Goal: Task Accomplishment & Management: Manage account settings

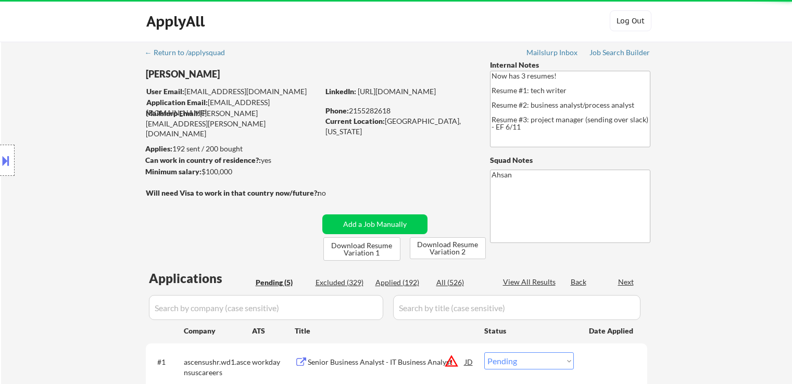
select select ""pending""
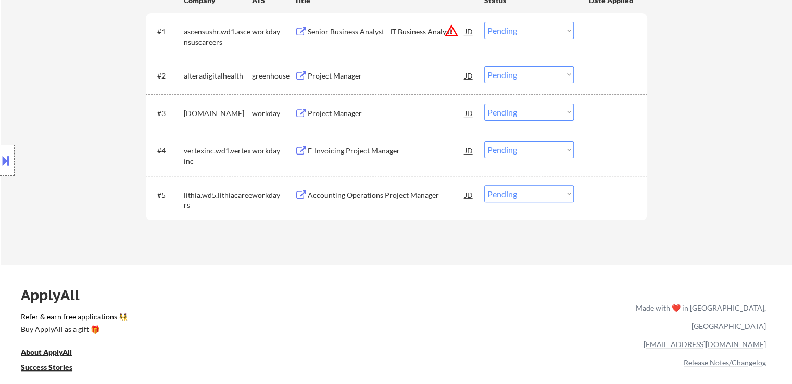
scroll to position [313, 0]
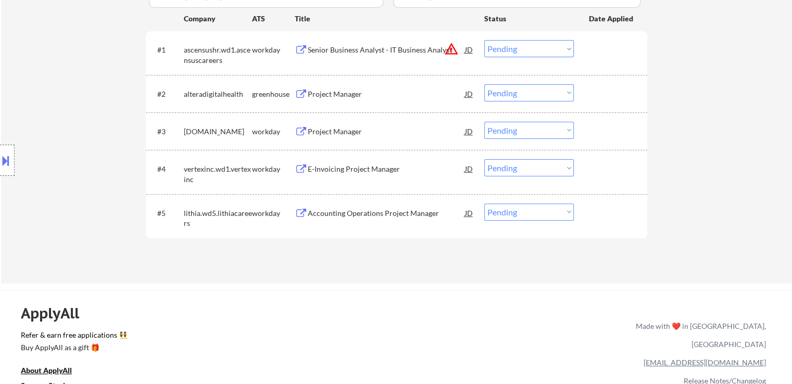
click at [326, 93] on div "Project Manager" at bounding box center [386, 94] width 157 height 10
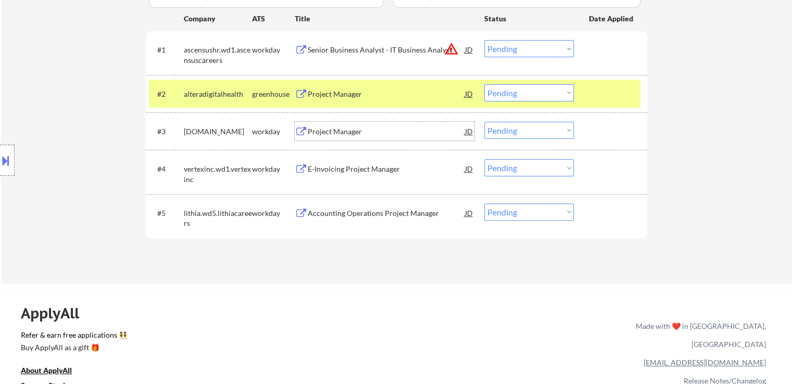
click at [337, 122] on div "Project Manager" at bounding box center [386, 131] width 157 height 19
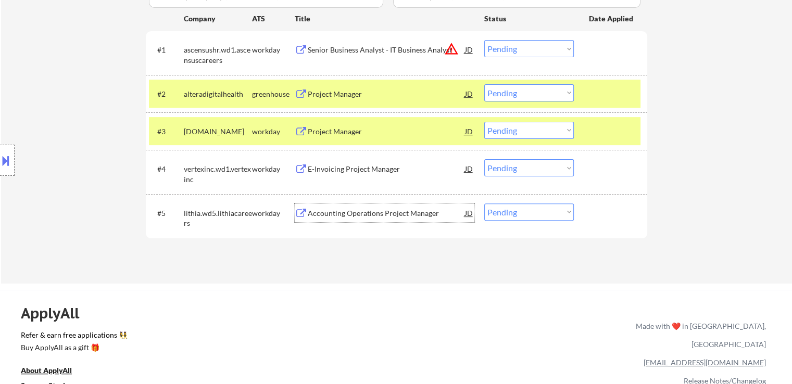
click at [375, 221] on div "Accounting Operations Project Manager" at bounding box center [386, 213] width 157 height 19
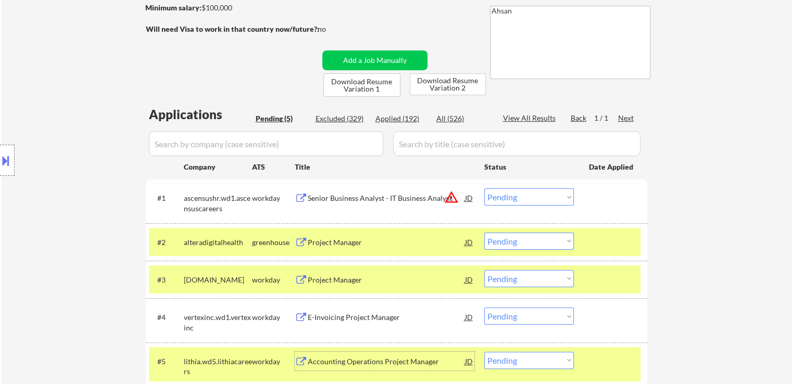
scroll to position [104, 0]
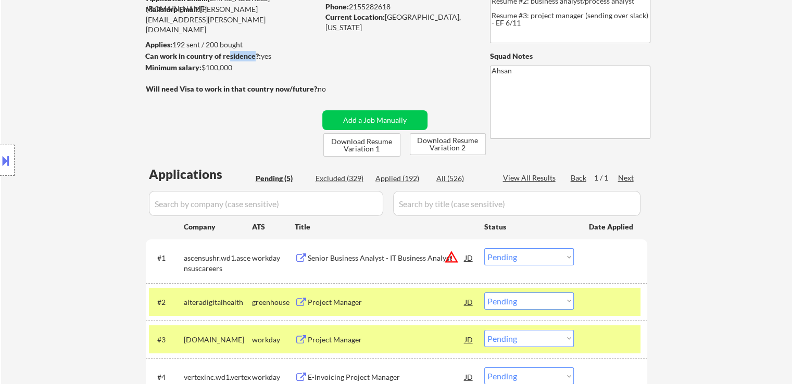
click at [218, 45] on div "[PERSON_NAME] User Email: [EMAIL_ADDRESS][DOMAIN_NAME] Application Email: [EMAI…" at bounding box center [315, 56] width 341 height 201
click at [0, 158] on button at bounding box center [5, 160] width 11 height 17
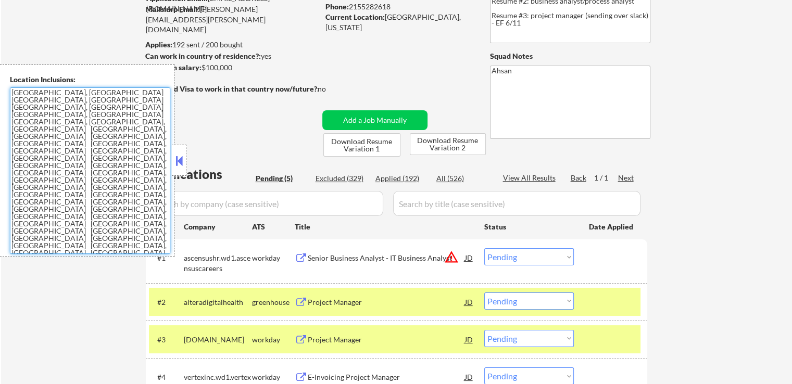
drag, startPoint x: 66, startPoint y: 177, endPoint x: 1, endPoint y: 85, distance: 112.8
click at [1, 85] on div "Location Inclusions: [GEOGRAPHIC_DATA], [GEOGRAPHIC_DATA] [GEOGRAPHIC_DATA], [G…" at bounding box center [87, 160] width 175 height 193
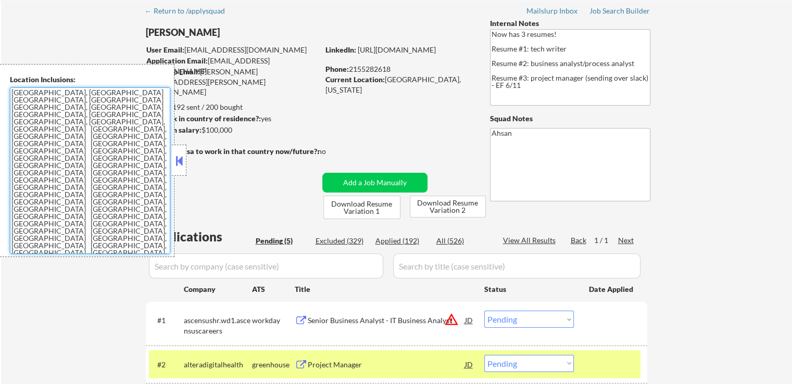
scroll to position [0, 0]
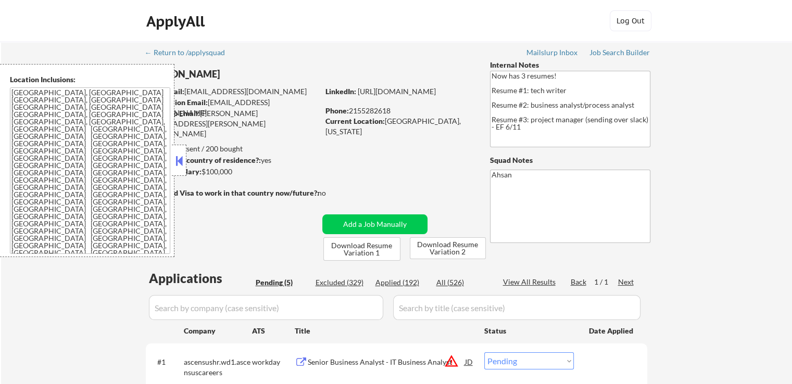
drag, startPoint x: 188, startPoint y: 160, endPoint x: 267, endPoint y: 5, distance: 174.3
click at [190, 156] on strong "Can work in country of residence?:" at bounding box center [203, 160] width 116 height 9
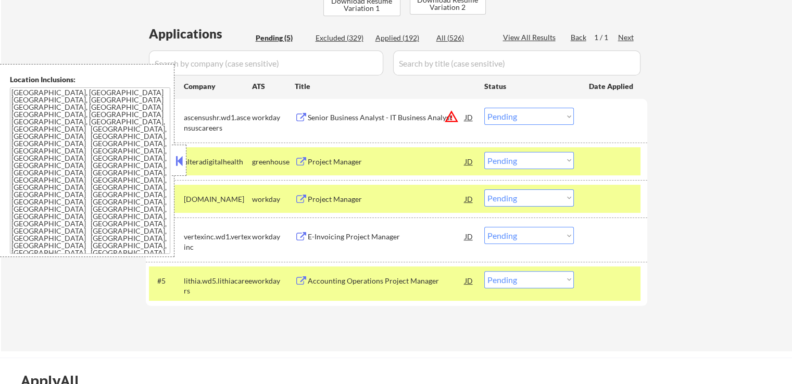
scroll to position [260, 0]
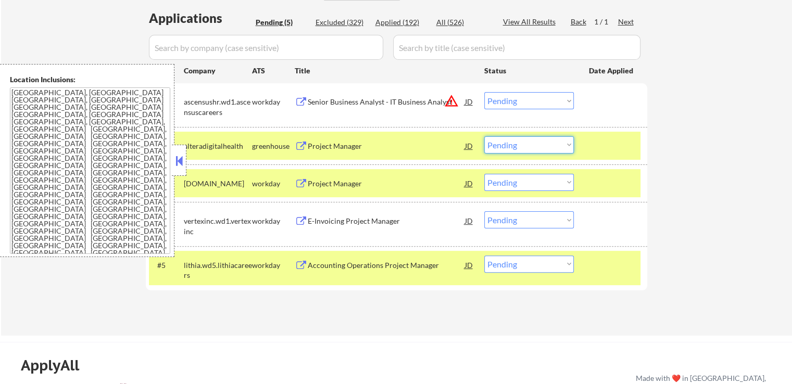
click at [550, 146] on select "Choose an option... Pending Applied Excluded (Questions) Excluded (Expired) Exc…" at bounding box center [530, 145] width 90 height 17
click at [485, 137] on select "Choose an option... Pending Applied Excluded (Questions) Excluded (Expired) Exc…" at bounding box center [530, 145] width 90 height 17
click at [180, 162] on button at bounding box center [178, 161] width 11 height 16
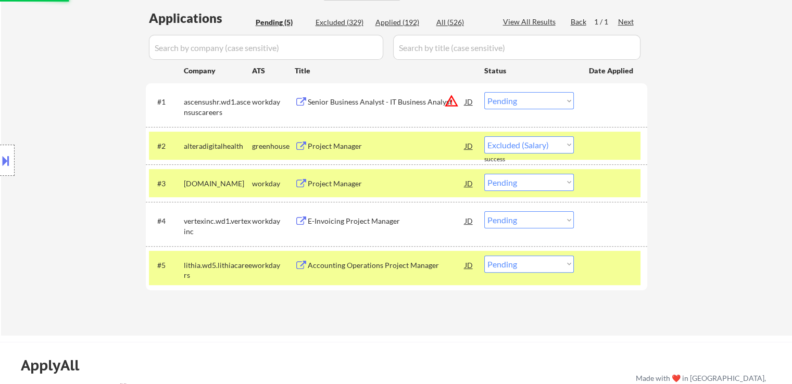
select select ""pending""
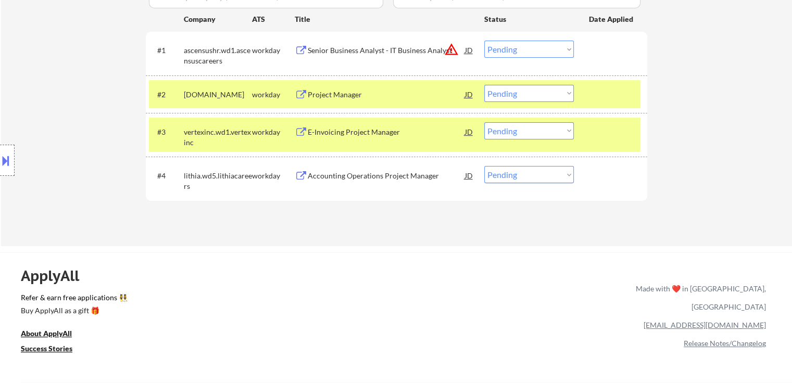
scroll to position [313, 0]
click at [337, 136] on div "E-Invoicing Project Manager" at bounding box center [386, 132] width 157 height 10
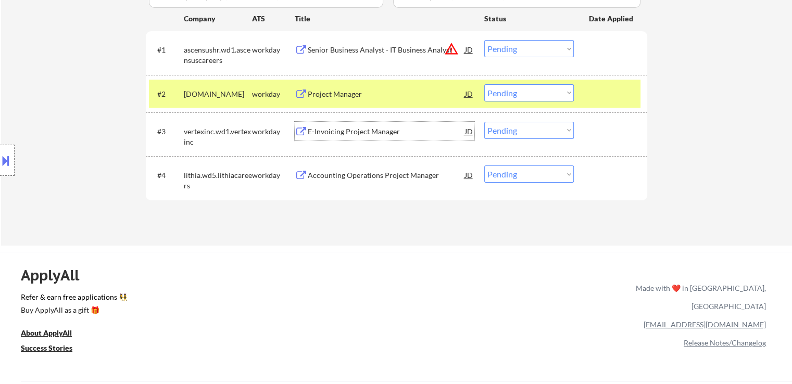
click at [453, 51] on button "warning_amber" at bounding box center [451, 49] width 15 height 15
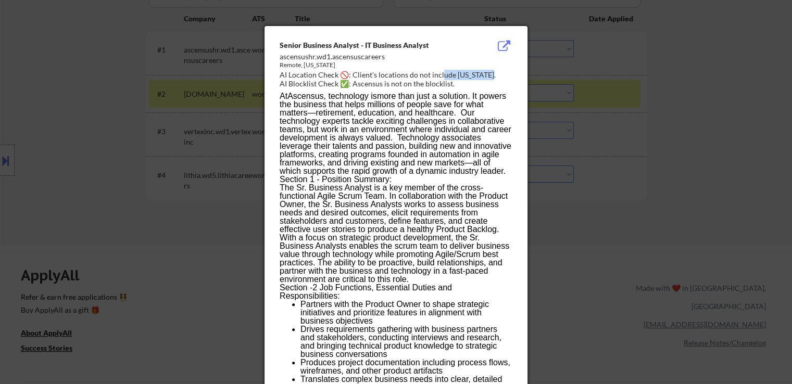
drag, startPoint x: 490, startPoint y: 75, endPoint x: 441, endPoint y: 76, distance: 49.0
click at [441, 76] on div "AI Location Check 🚫: Client's locations do not include [US_STATE]." at bounding box center [398, 75] width 237 height 10
click at [681, 77] on div at bounding box center [396, 192] width 792 height 384
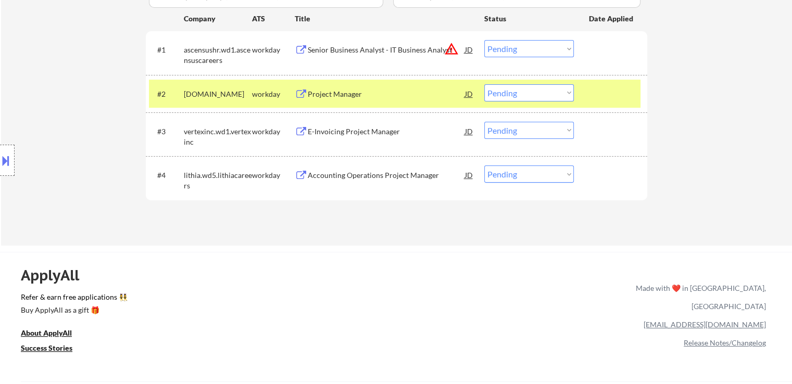
drag, startPoint x: 539, startPoint y: 53, endPoint x: 535, endPoint y: 56, distance: 5.6
click at [539, 53] on select "Choose an option... Pending Applied Excluded (Questions) Excluded (Expired) Exc…" at bounding box center [530, 48] width 90 height 17
click at [485, 40] on select "Choose an option... Pending Applied Excluded (Questions) Excluded (Expired) Exc…" at bounding box center [530, 48] width 90 height 17
select select ""pending""
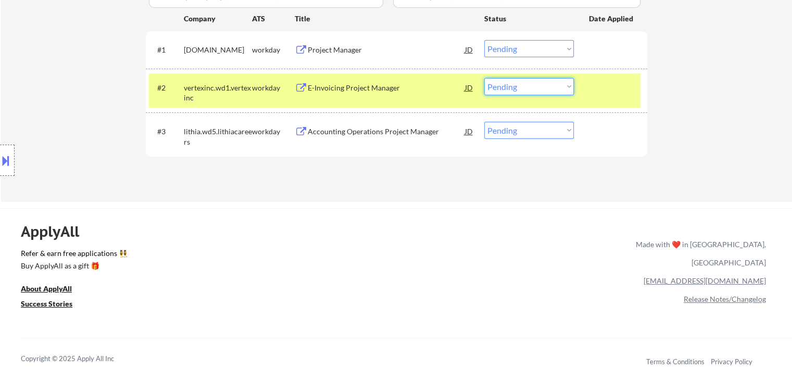
click at [535, 89] on select "Choose an option... Pending Applied Excluded (Questions) Excluded (Expired) Exc…" at bounding box center [530, 86] width 90 height 17
click at [485, 78] on select "Choose an option... Pending Applied Excluded (Questions) Excluded (Expired) Exc…" at bounding box center [530, 86] width 90 height 17
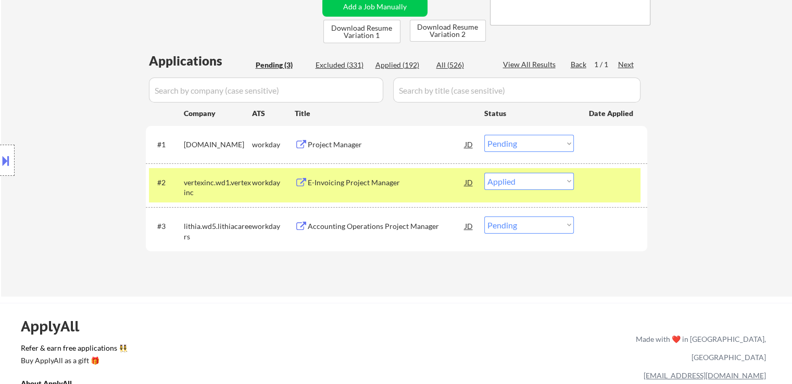
scroll to position [156, 0]
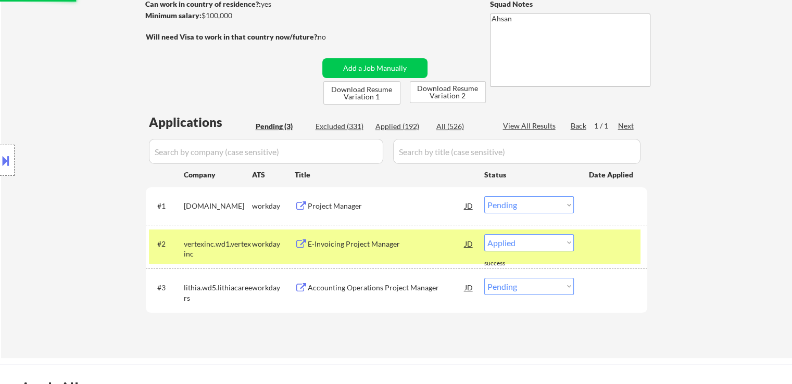
select select ""pending""
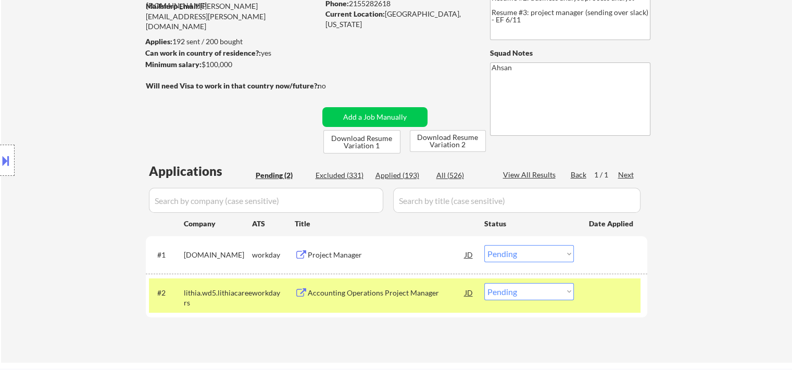
scroll to position [52, 0]
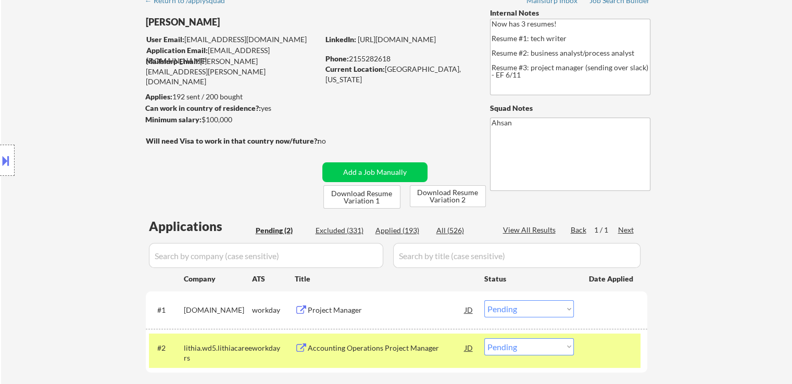
click at [93, 155] on div "Location Inclusions: [GEOGRAPHIC_DATA], [GEOGRAPHIC_DATA] [GEOGRAPHIC_DATA], [G…" at bounding box center [93, 160] width 187 height 193
click at [86, 167] on div "Location Inclusions: [GEOGRAPHIC_DATA], [GEOGRAPHIC_DATA] [GEOGRAPHIC_DATA], [G…" at bounding box center [93, 160] width 187 height 193
click at [90, 175] on div "Location Inclusions: [GEOGRAPHIC_DATA], [GEOGRAPHIC_DATA] [GEOGRAPHIC_DATA], [G…" at bounding box center [93, 160] width 187 height 193
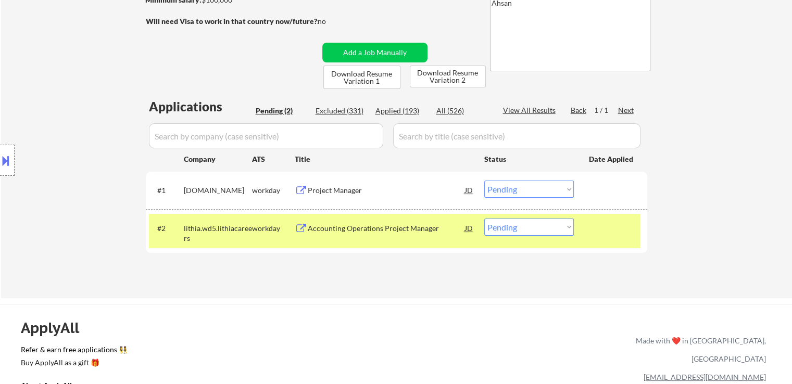
scroll to position [208, 0]
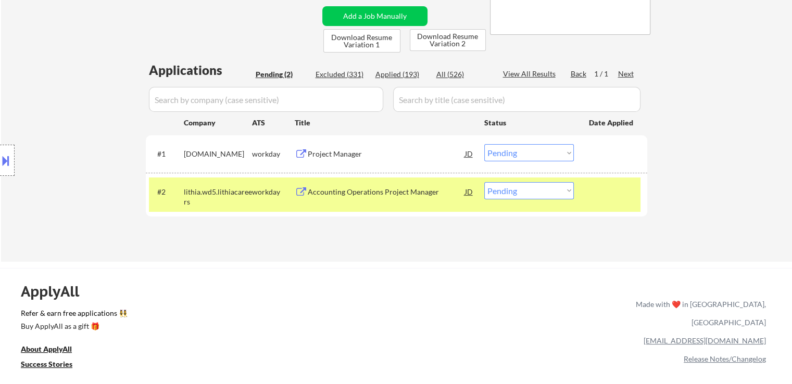
click at [529, 150] on select "Choose an option... Pending Applied Excluded (Questions) Excluded (Expired) Exc…" at bounding box center [530, 152] width 90 height 17
click at [485, 144] on select "Choose an option... Pending Applied Excluded (Questions) Excluded (Expired) Exc…" at bounding box center [530, 152] width 90 height 17
select select ""pending""
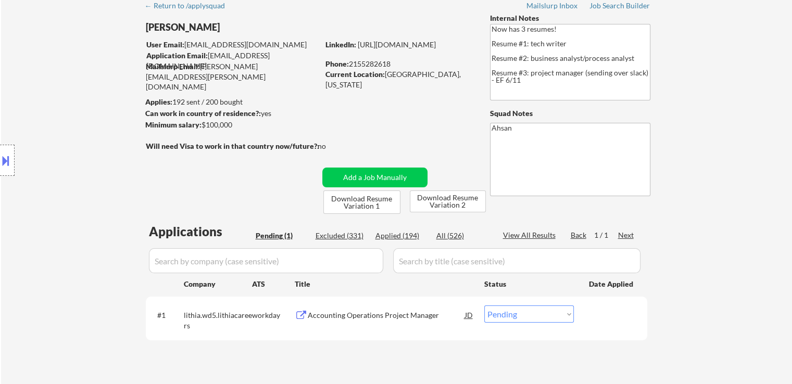
scroll to position [0, 0]
